Goal: Transaction & Acquisition: Purchase product/service

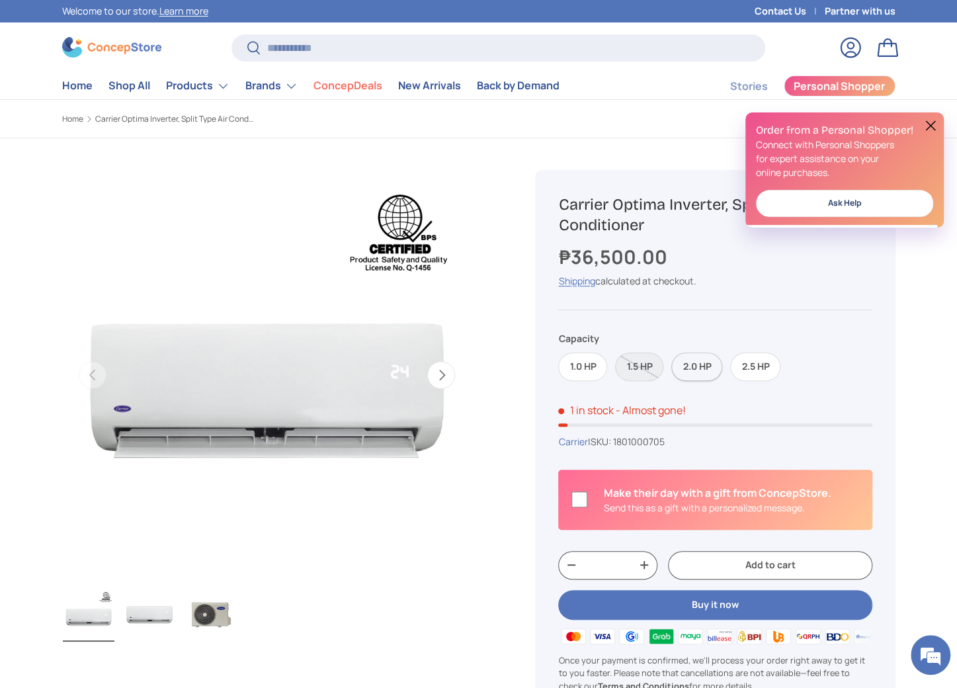
click at [689, 371] on label "2.0 HP" at bounding box center [696, 366] width 51 height 28
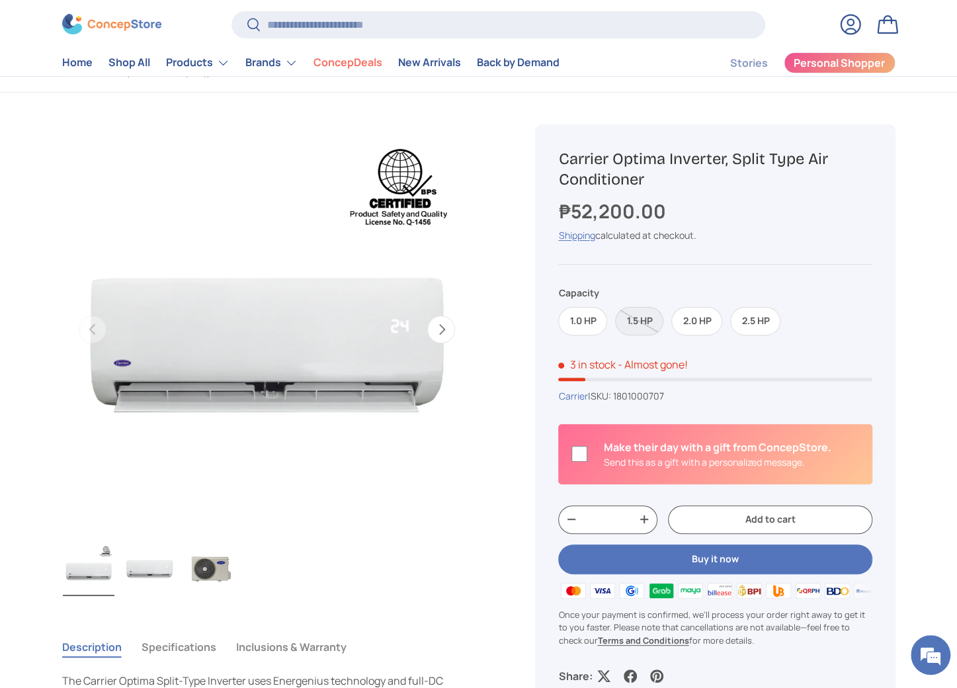
scroll to position [66, 0]
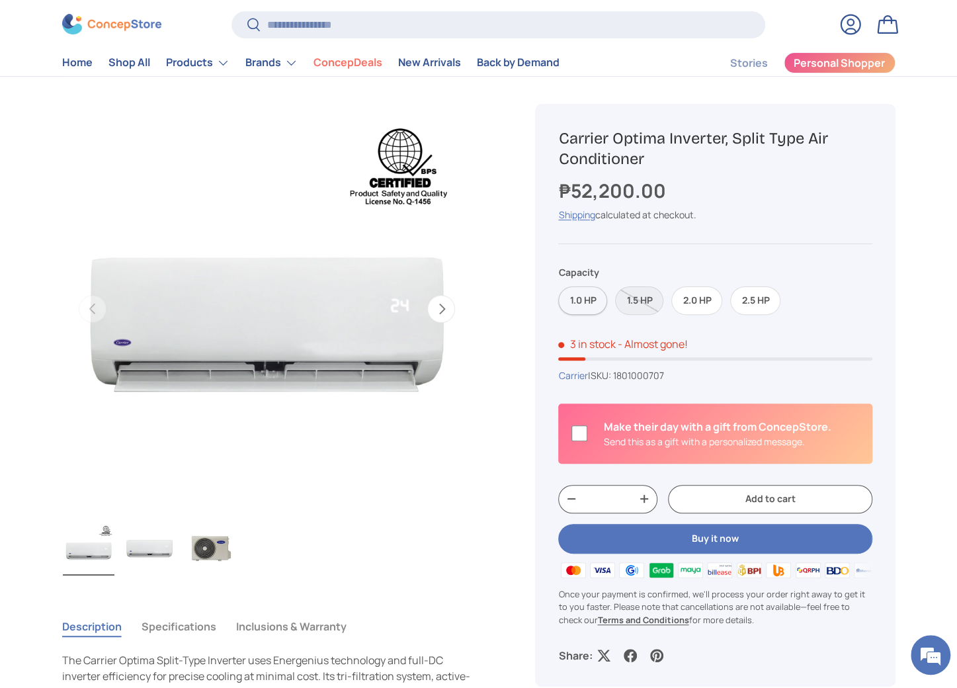
click at [588, 298] on label "1.0 HP" at bounding box center [582, 300] width 49 height 28
click at [699, 302] on label "2.0 HP" at bounding box center [696, 300] width 51 height 28
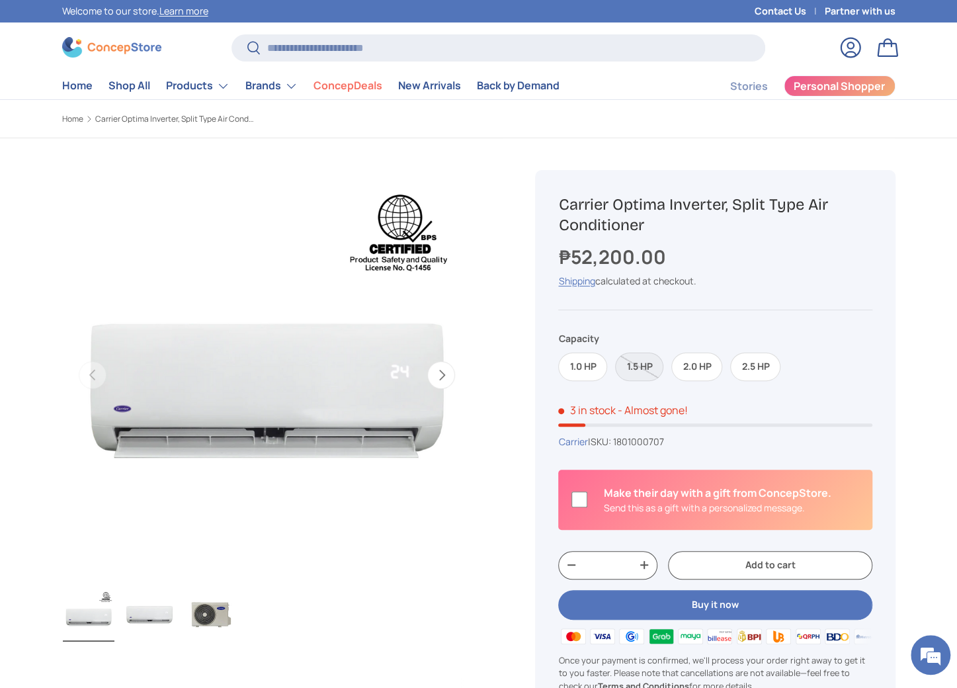
click at [799, 563] on button "Add to cart" at bounding box center [770, 565] width 204 height 28
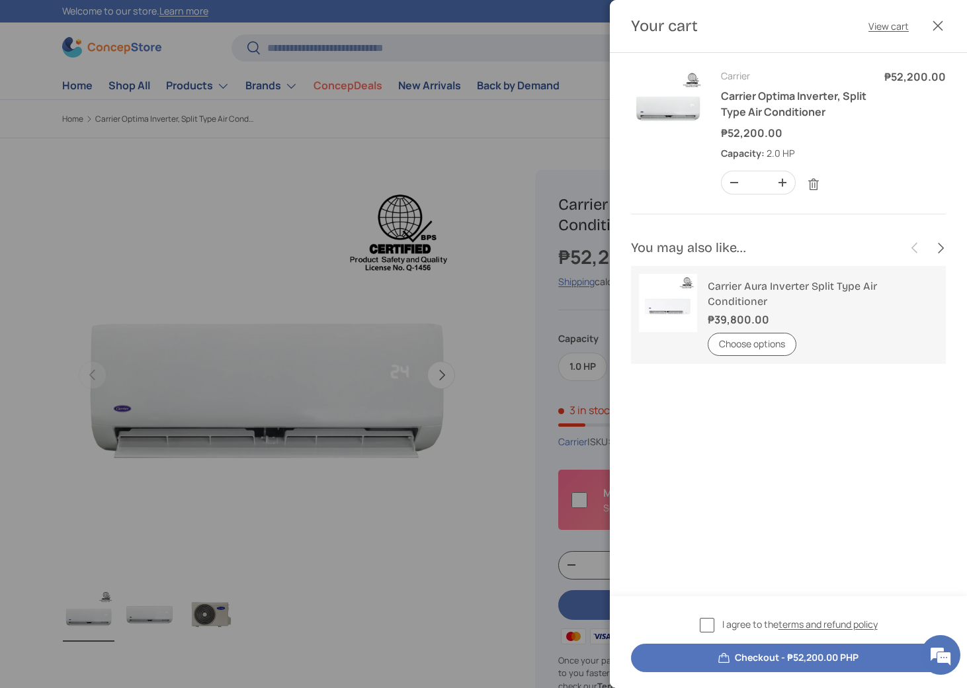
click at [272, 89] on div at bounding box center [483, 344] width 967 height 688
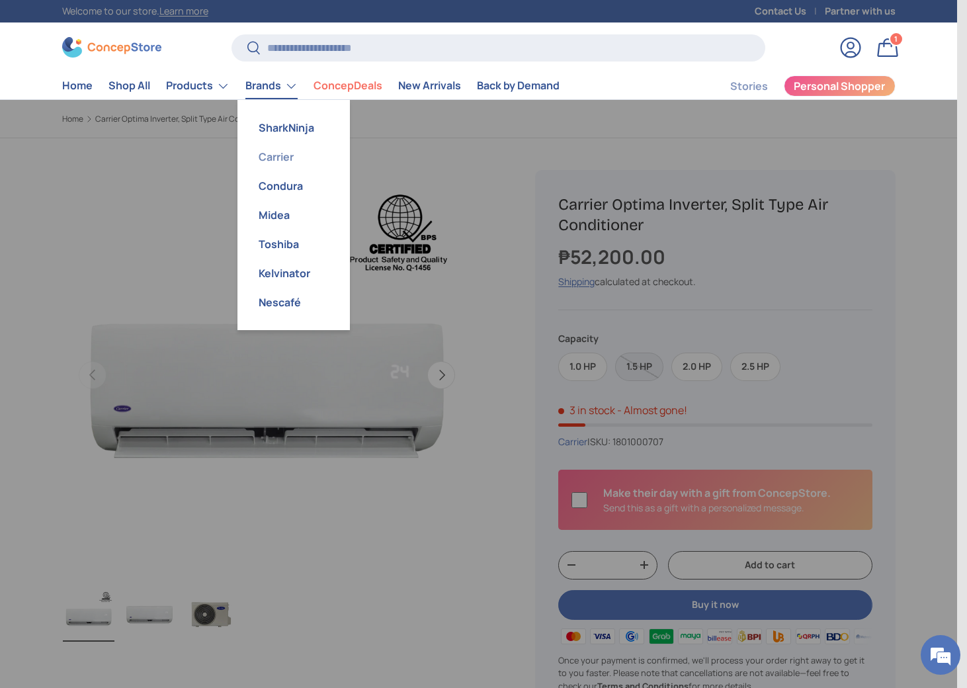
click at [275, 153] on link "Carrier" at bounding box center [293, 156] width 97 height 29
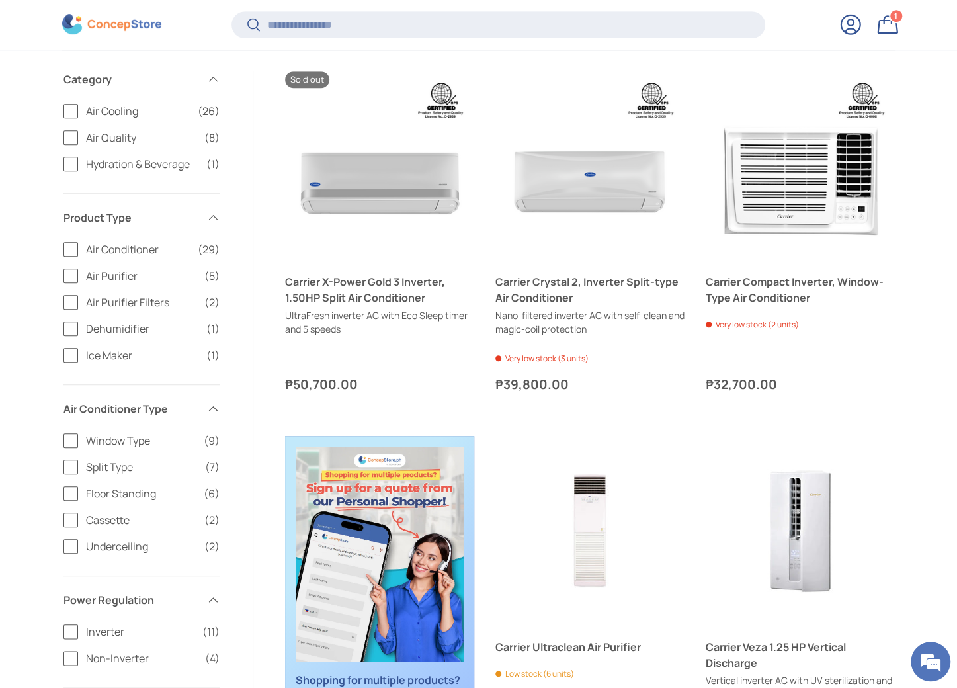
scroll to position [459, 0]
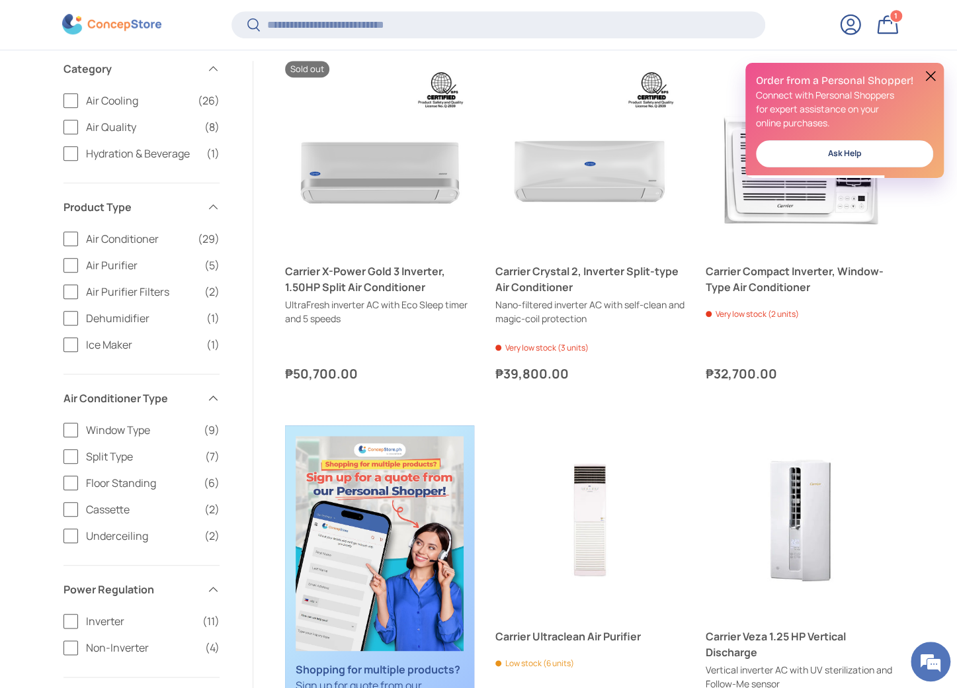
click at [69, 431] on label "Window Type (9)" at bounding box center [141, 430] width 156 height 16
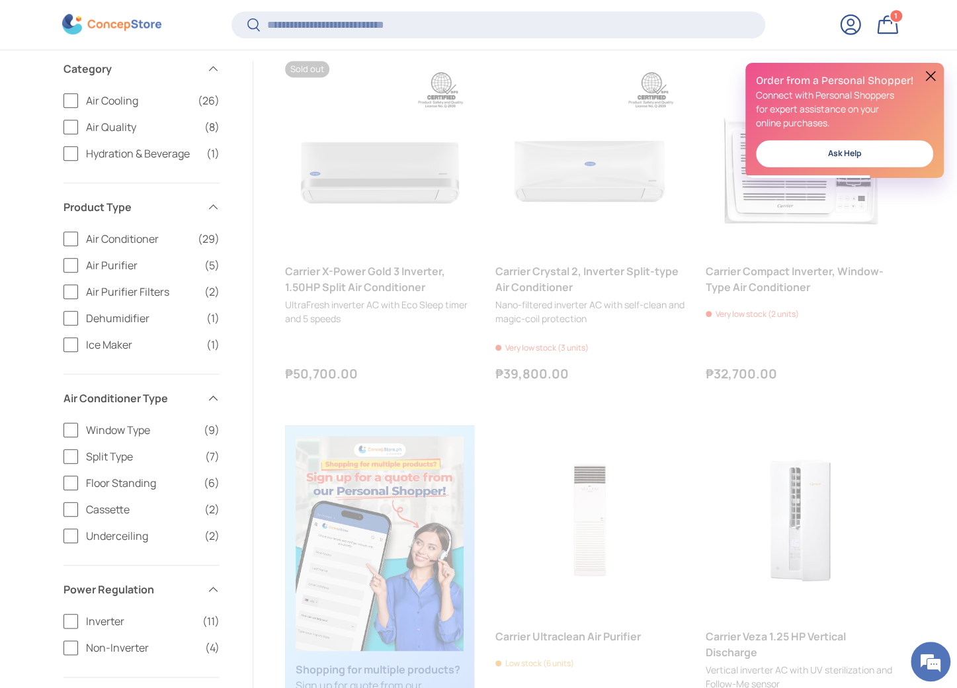
scroll to position [0, 0]
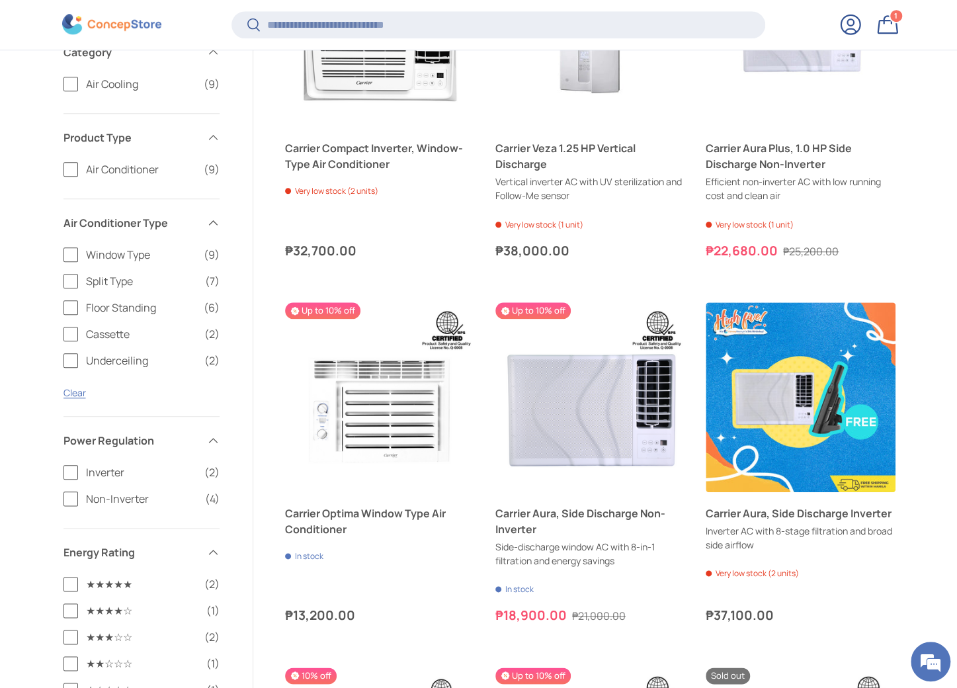
scroll to position [592, 0]
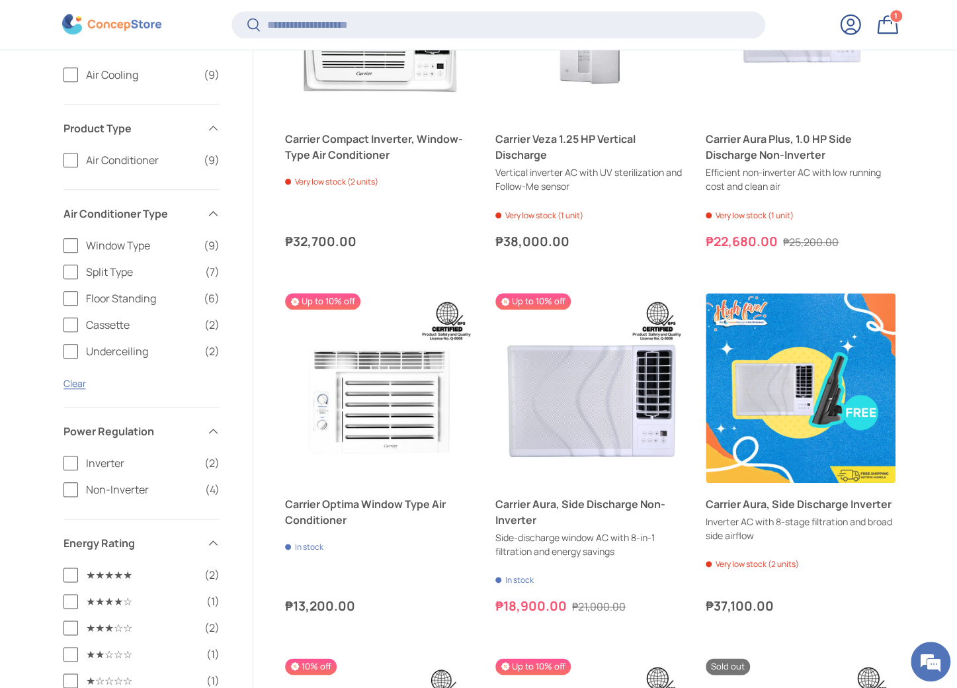
click at [69, 463] on label "Inverter (2)" at bounding box center [141, 463] width 156 height 16
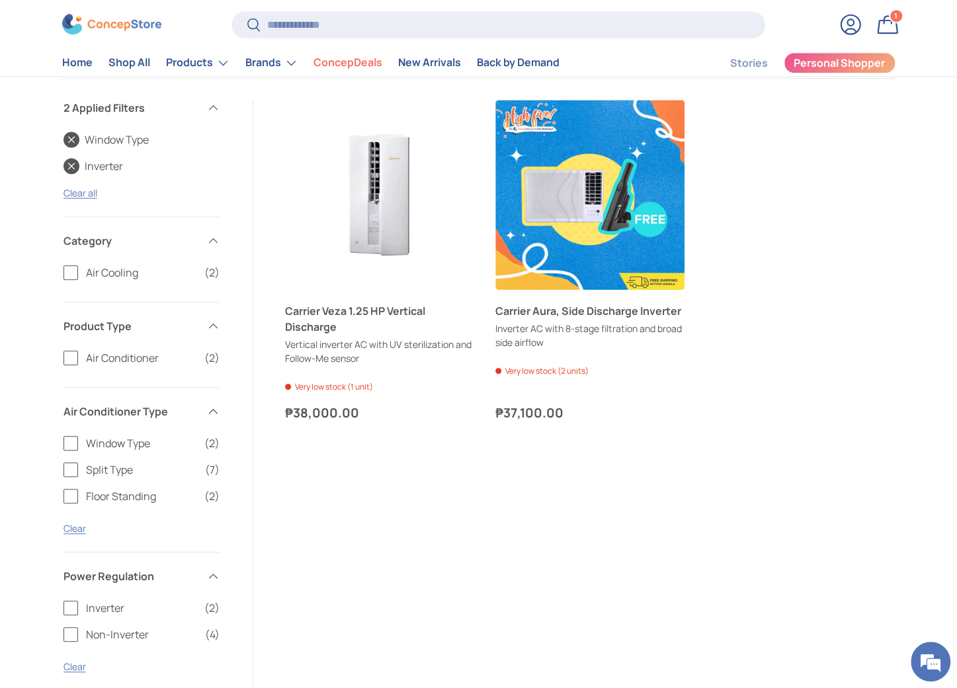
scroll to position [413, 0]
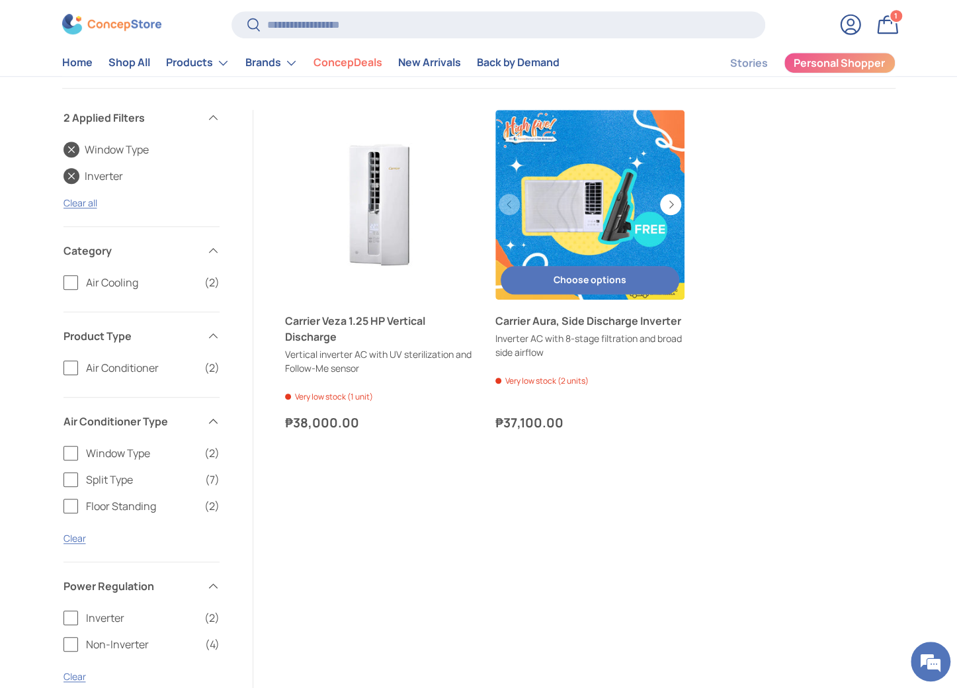
click at [639, 329] on link "Carrier Aura, Side Discharge Inverter" at bounding box center [589, 321] width 189 height 16
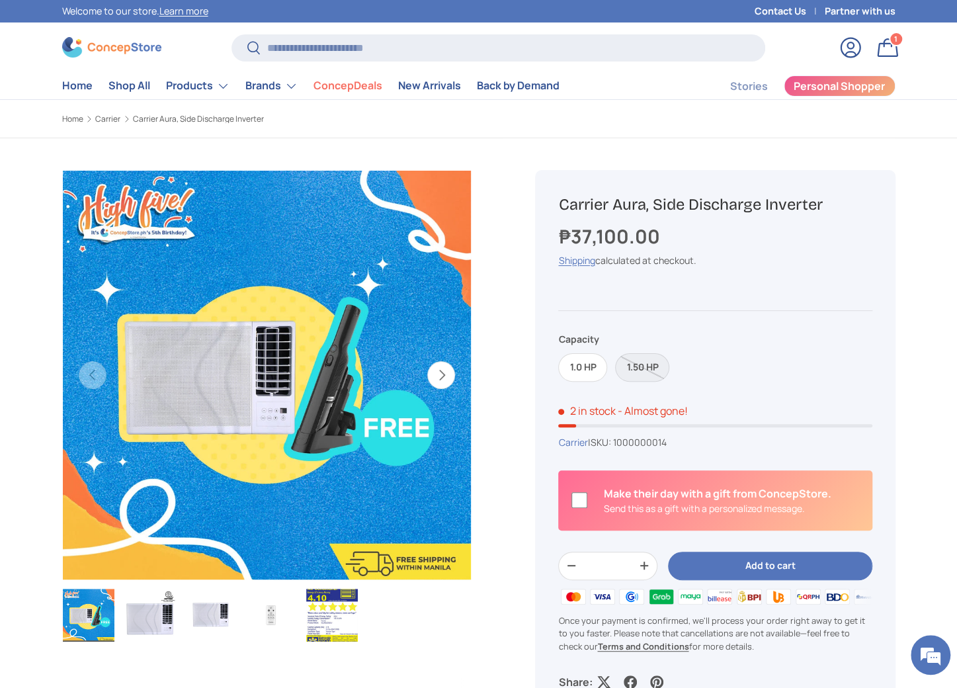
click at [446, 379] on button "Next" at bounding box center [441, 375] width 28 height 28
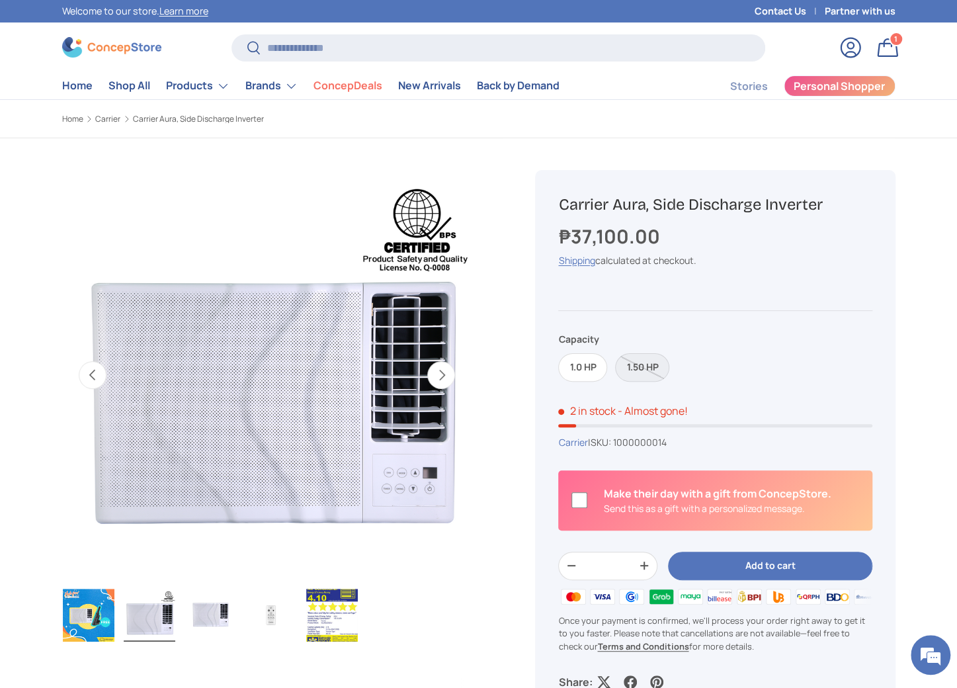
scroll to position [0, 416]
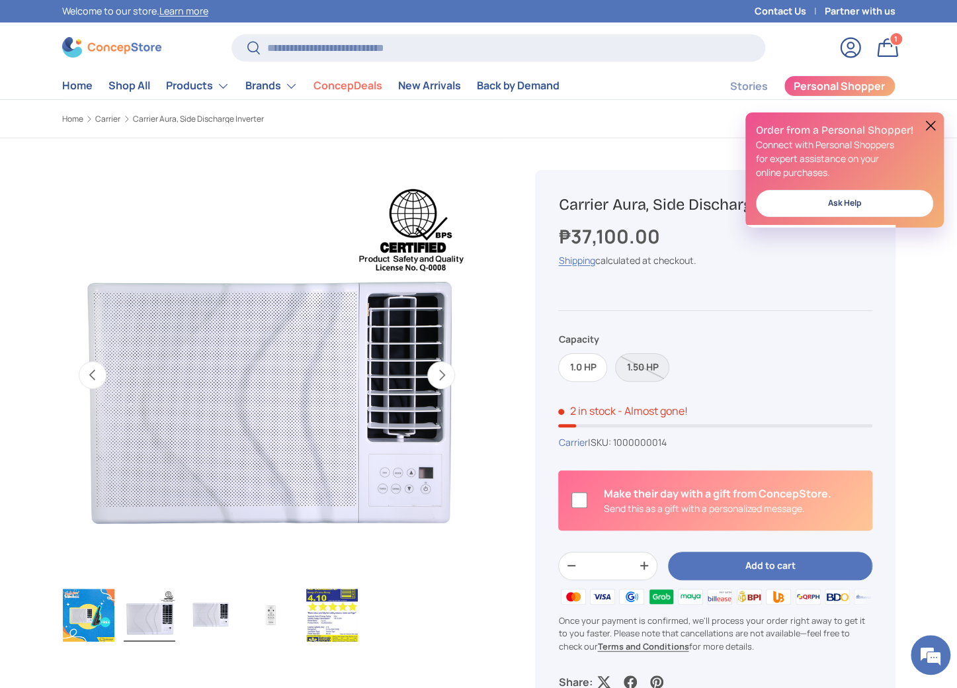
click at [446, 379] on button "Next" at bounding box center [441, 375] width 28 height 28
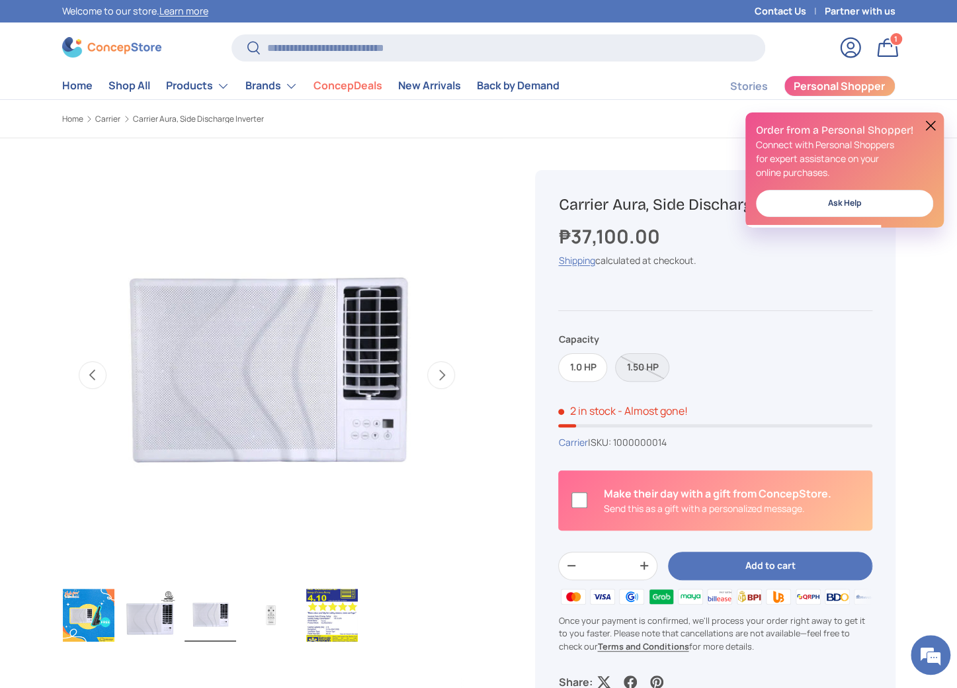
scroll to position [0, 0]
click at [446, 379] on button "Next" at bounding box center [441, 375] width 28 height 28
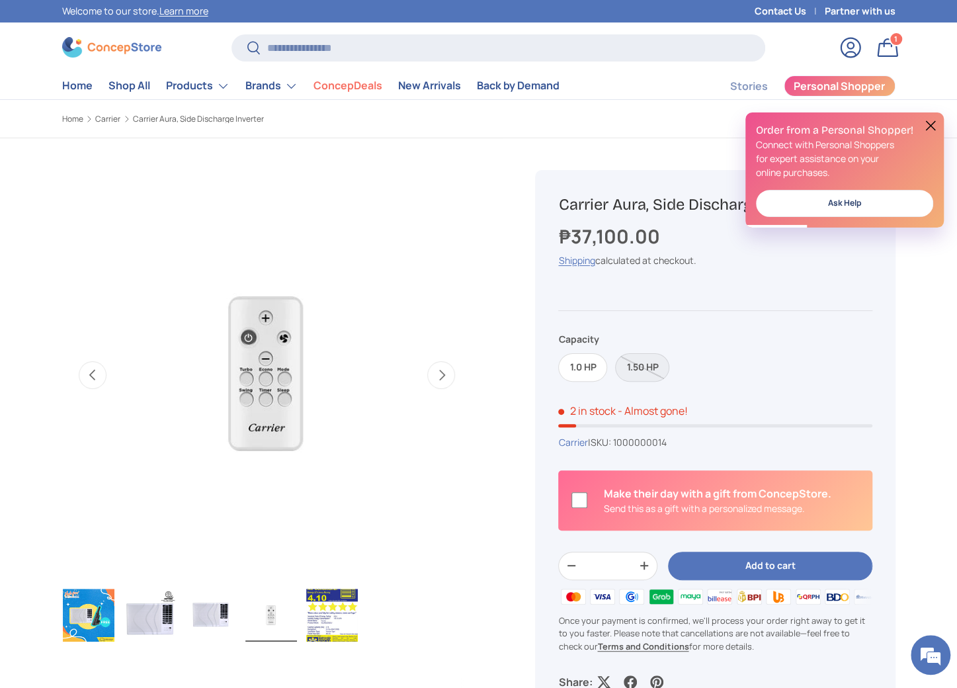
scroll to position [0, 1250]
click at [446, 379] on button "Next" at bounding box center [441, 375] width 28 height 28
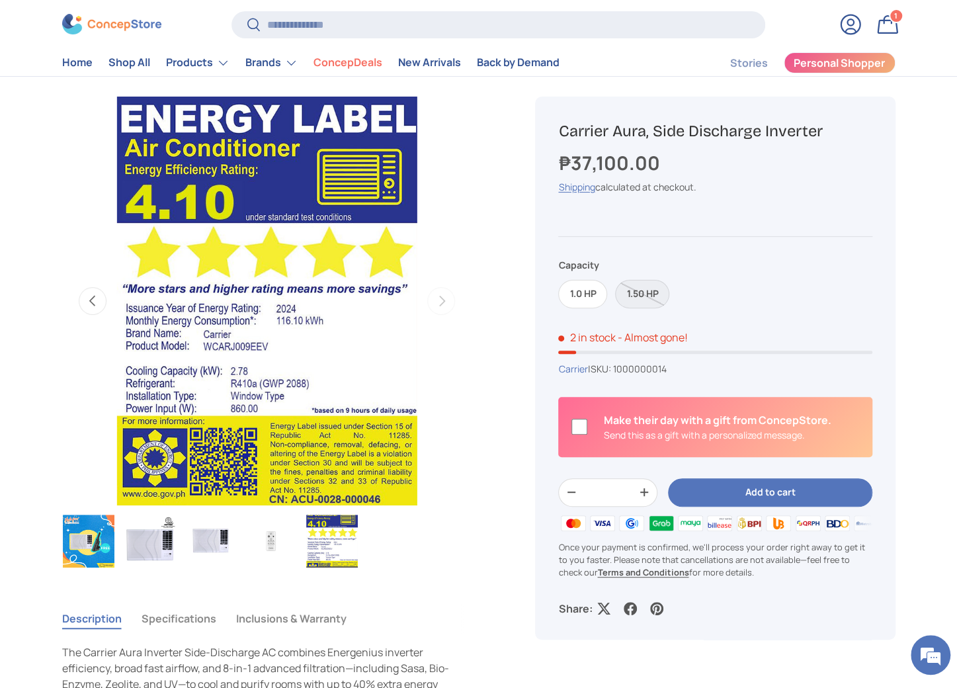
scroll to position [66, 0]
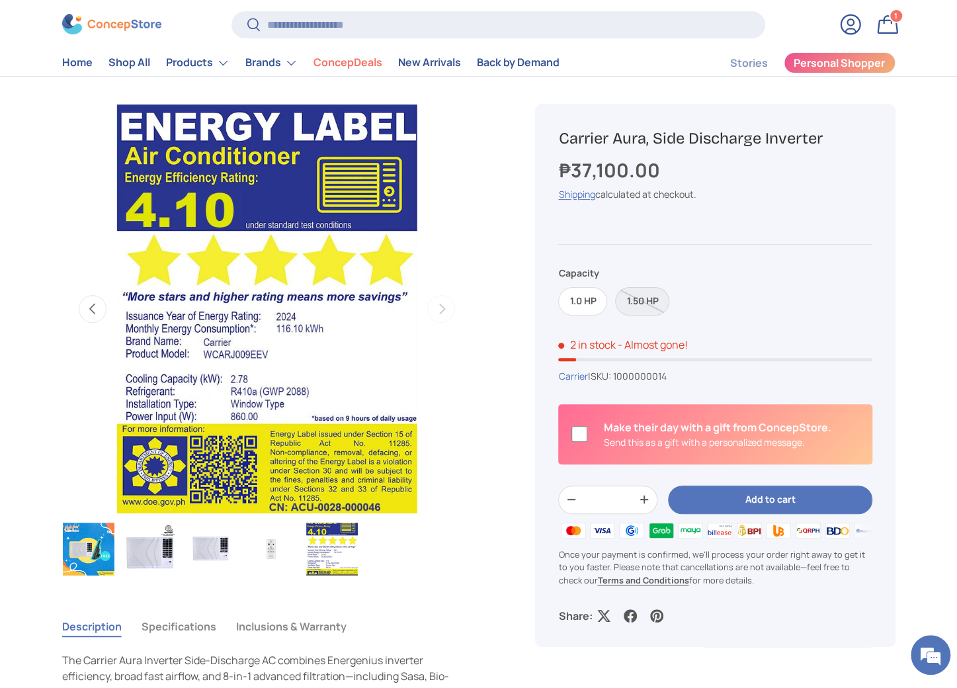
click at [87, 310] on button "Previous" at bounding box center [93, 309] width 28 height 28
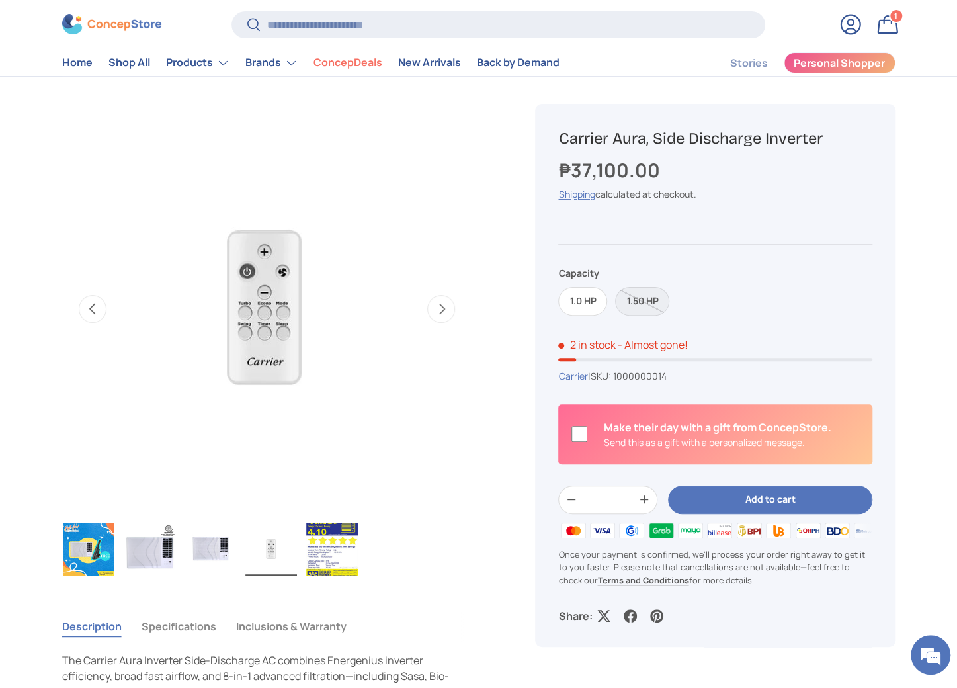
click at [87, 310] on button "Previous" at bounding box center [93, 309] width 28 height 28
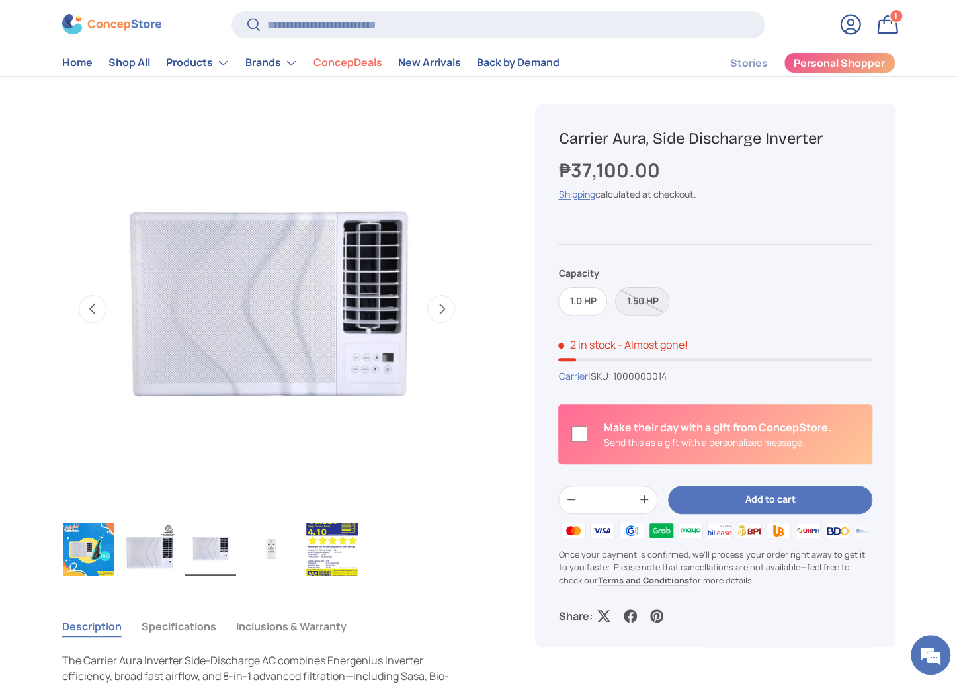
click at [87, 310] on button "Previous" at bounding box center [93, 309] width 28 height 28
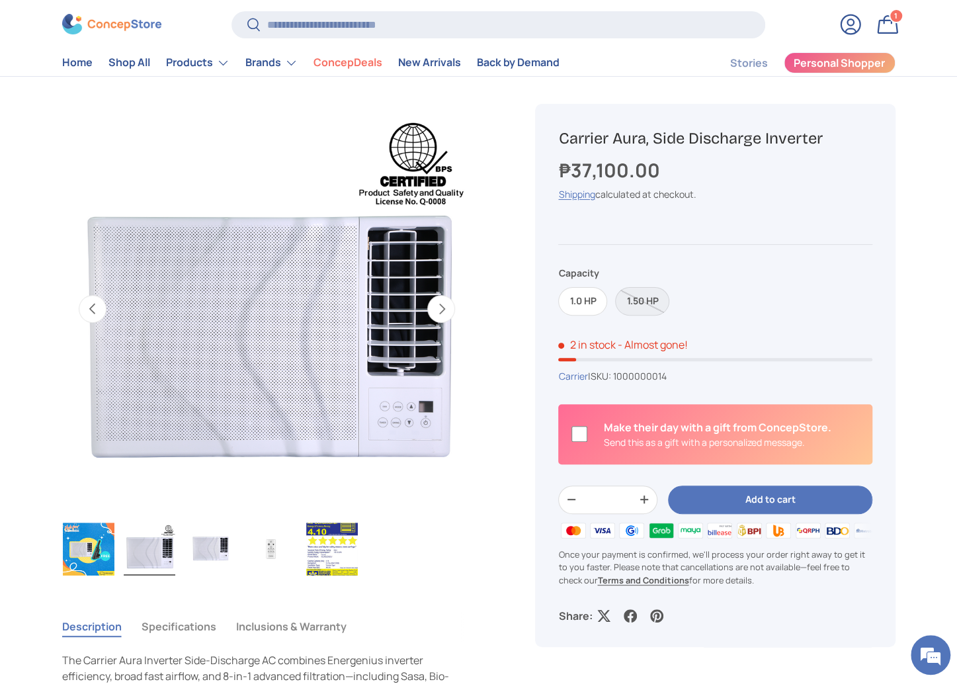
click at [89, 312] on button "Previous" at bounding box center [93, 309] width 28 height 28
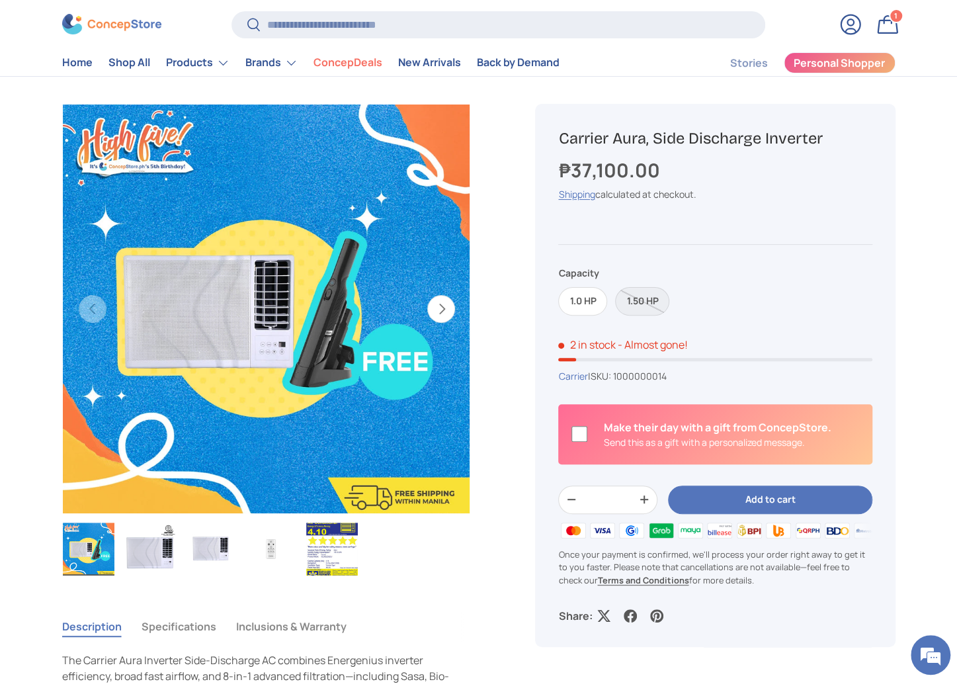
scroll to position [0, 0]
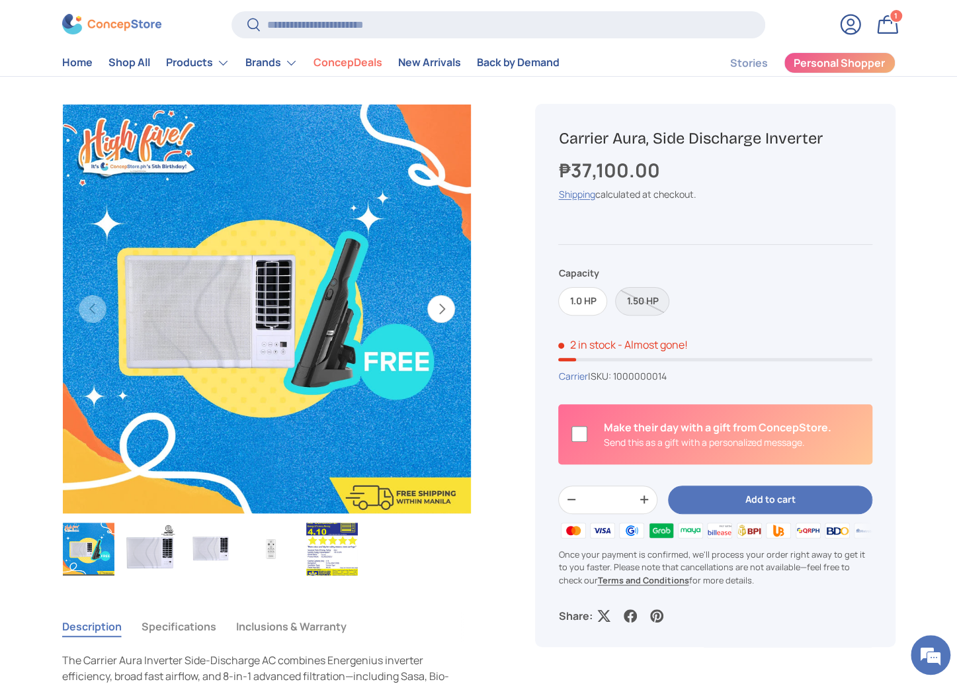
click at [348, 327] on img "Gallery Viewer" at bounding box center [266, 309] width 410 height 410
